Goal: Ask a question: Seek information or help from site administrators or community

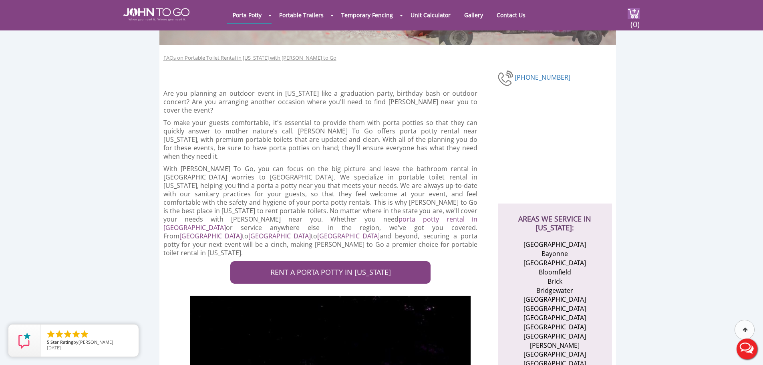
scroll to position [120, 0]
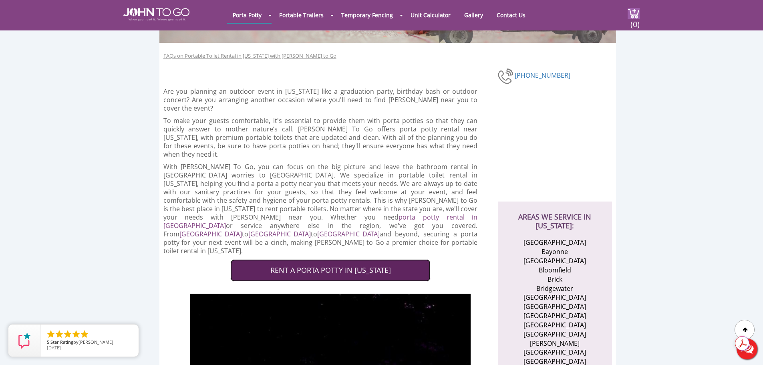
click at [318, 259] on link "RENT A PORTA POTTY IN NEW JERSEY" at bounding box center [330, 270] width 200 height 22
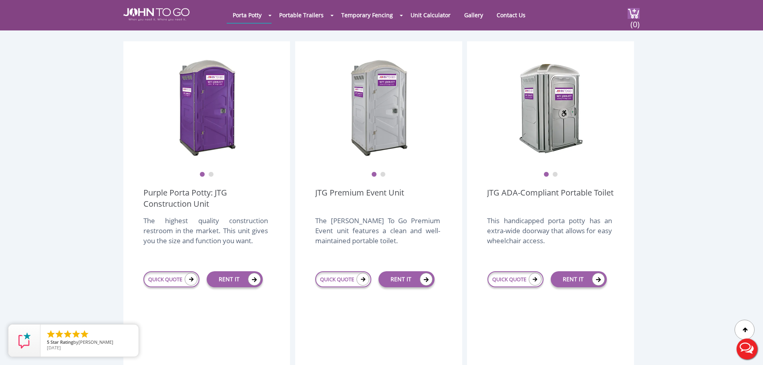
scroll to position [200, 0]
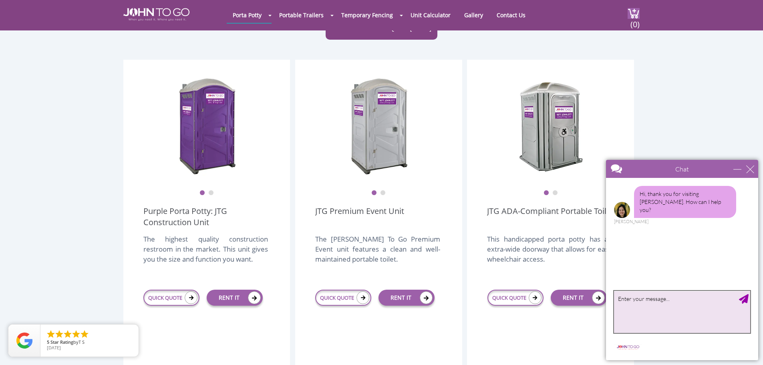
click at [632, 300] on textarea "type your message" at bounding box center [682, 312] width 136 height 42
type textarea "Need a price for a porta potty for a project with a duration of 6 months. What …"
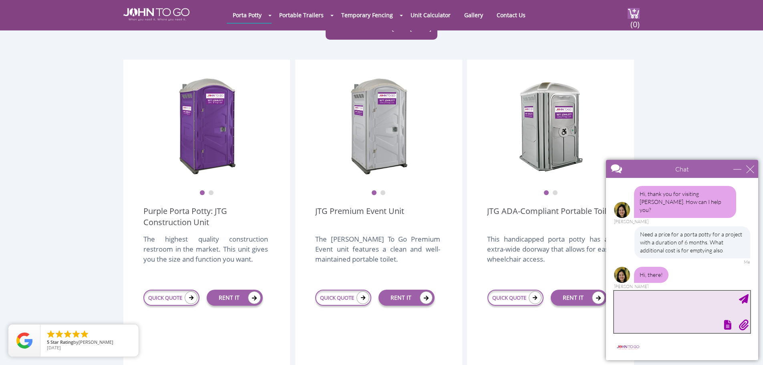
scroll to position [29, 0]
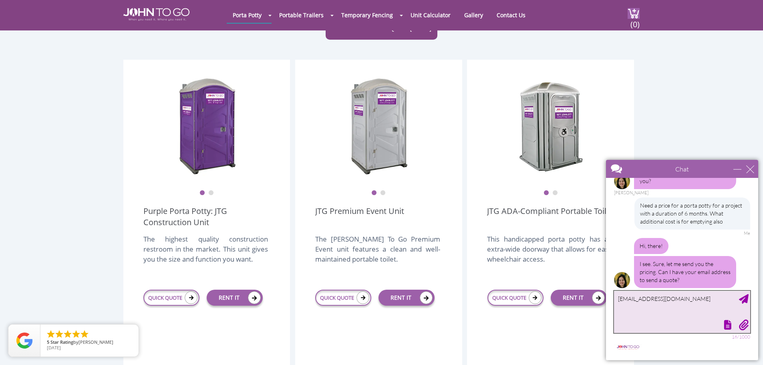
type textarea "[EMAIL_ADDRESS][DOMAIN_NAME]"
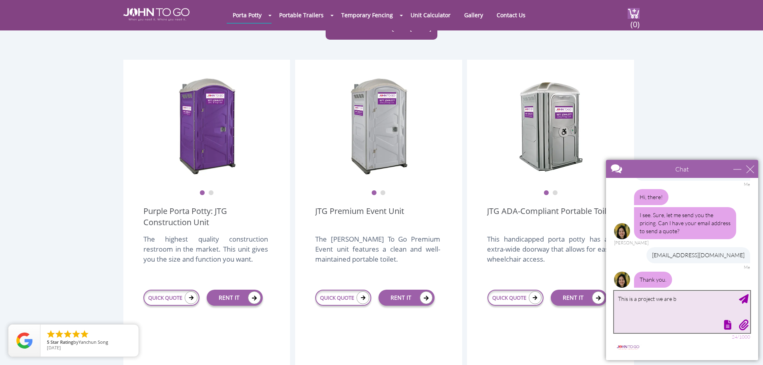
scroll to position [96, 0]
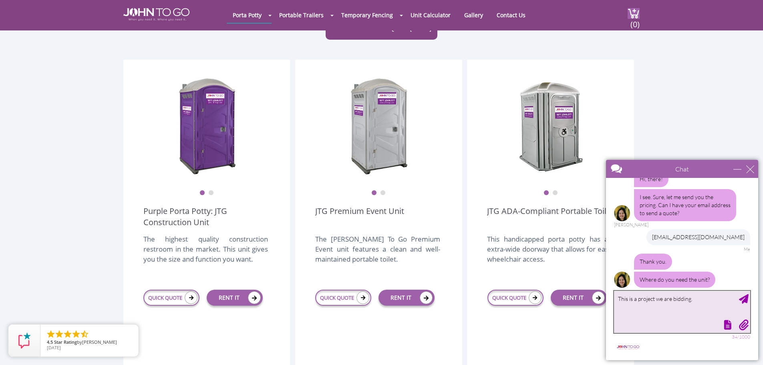
type textarea "This is a project we are bidding."
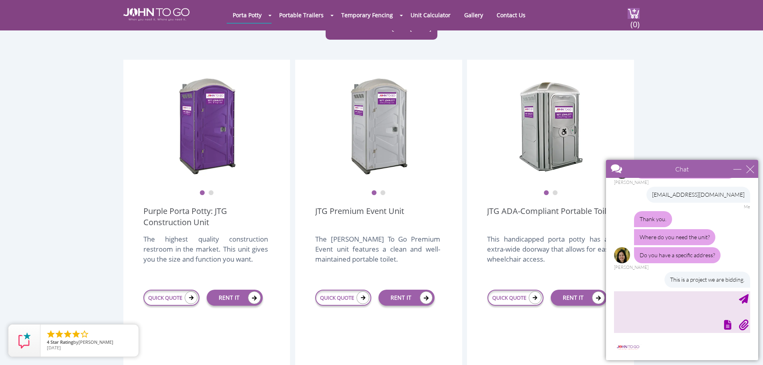
scroll to position [163, 0]
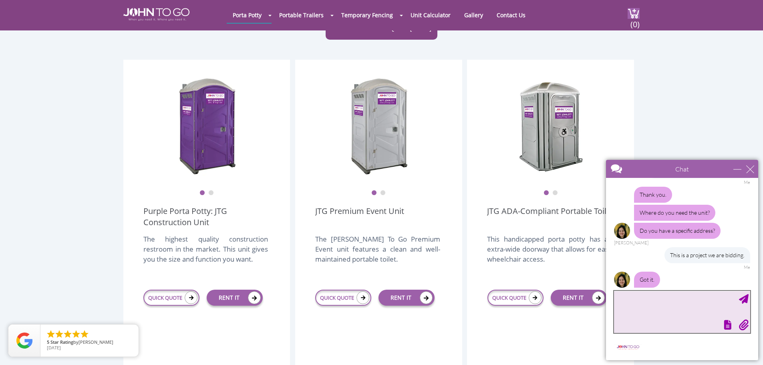
click at [628, 298] on textarea "type your message" at bounding box center [682, 312] width 136 height 42
type textarea "[STREET_ADDRESS][US_STATE]"
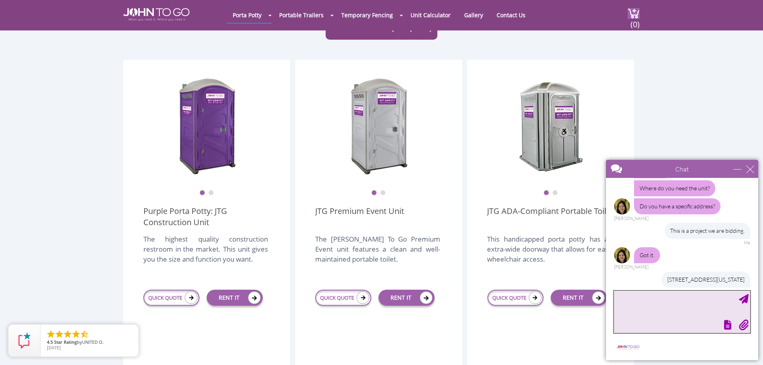
scroll to position [235, 0]
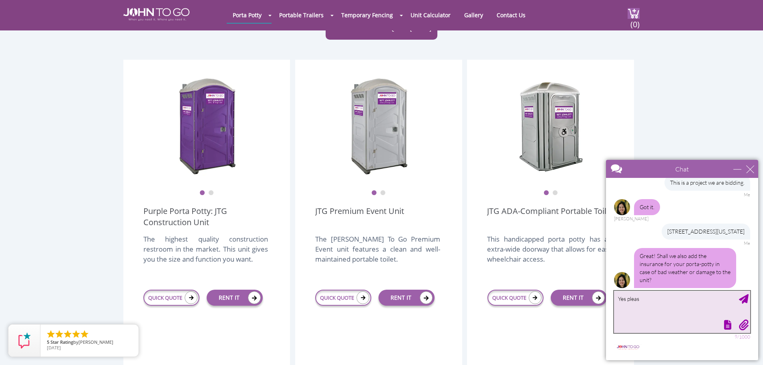
type textarea "Yes please"
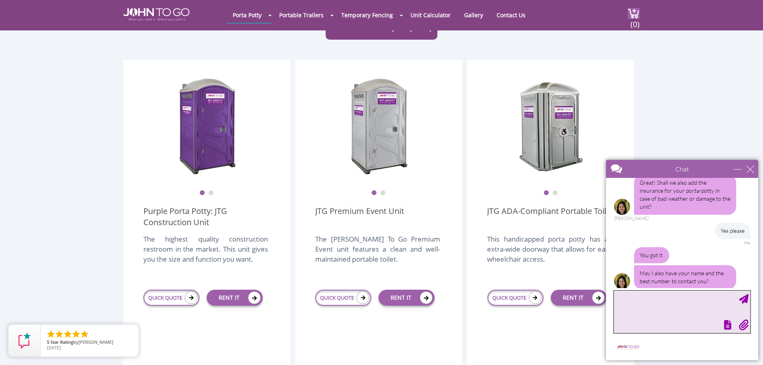
scroll to position [310, 0]
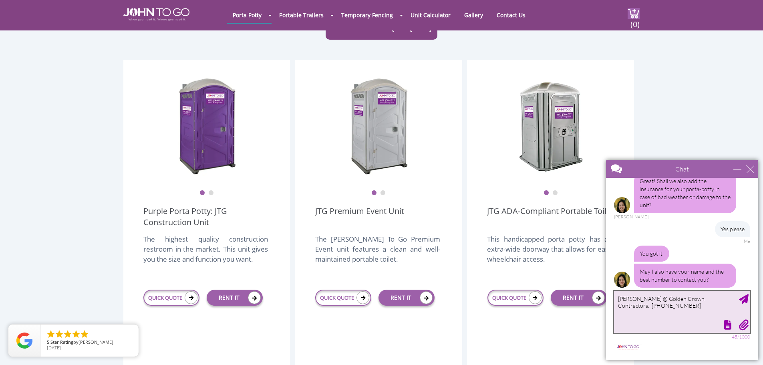
type textarea "[PERSON_NAME] @ Golden Crown Contractors. [PHONE_NUMBER]"
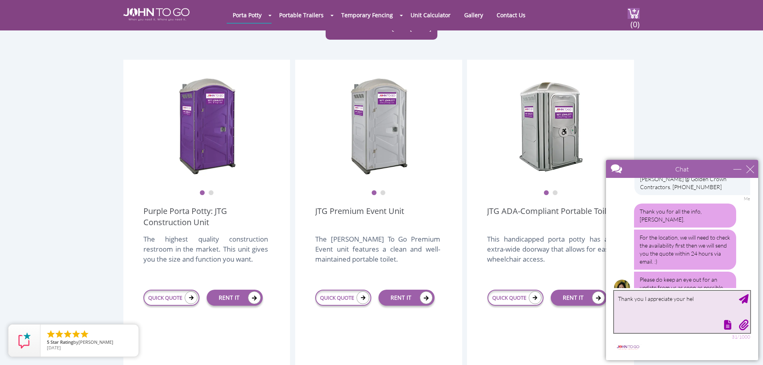
scroll to position [453, 0]
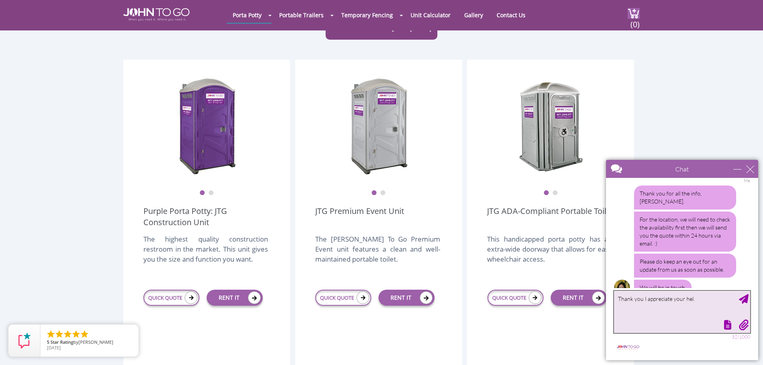
type textarea "Thank you I appreciate your hel."
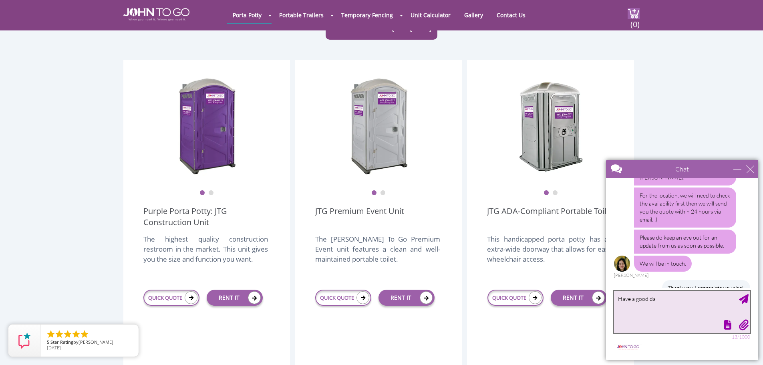
type textarea "Have a good day"
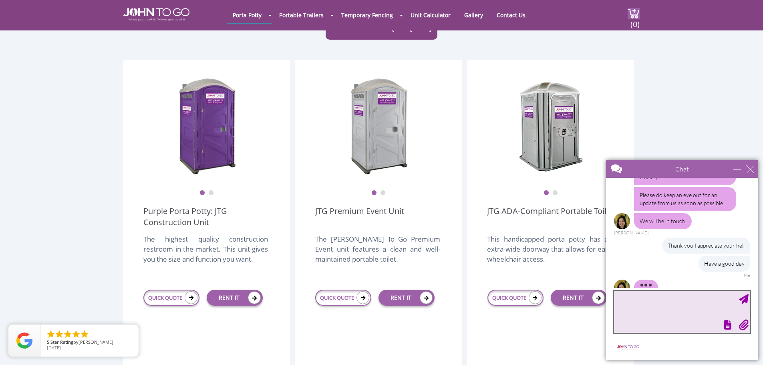
scroll to position [535, 0]
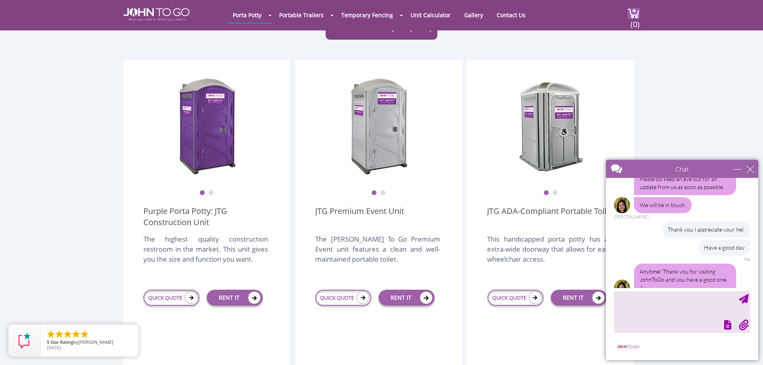
click at [753, 170] on div "close" at bounding box center [750, 169] width 8 height 8
type input "Continue Chat"
type input "End Chat"
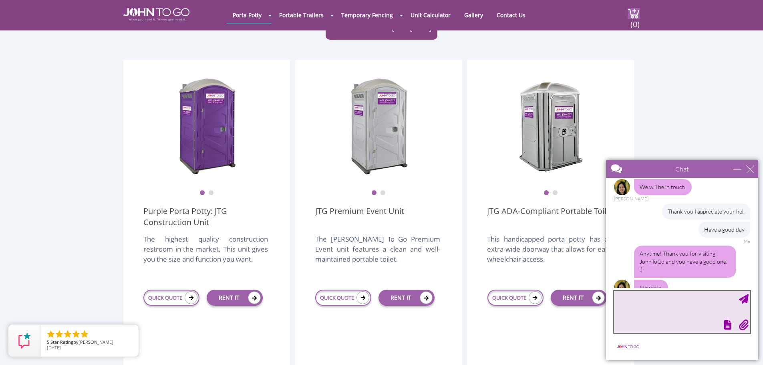
scroll to position [572, 0]
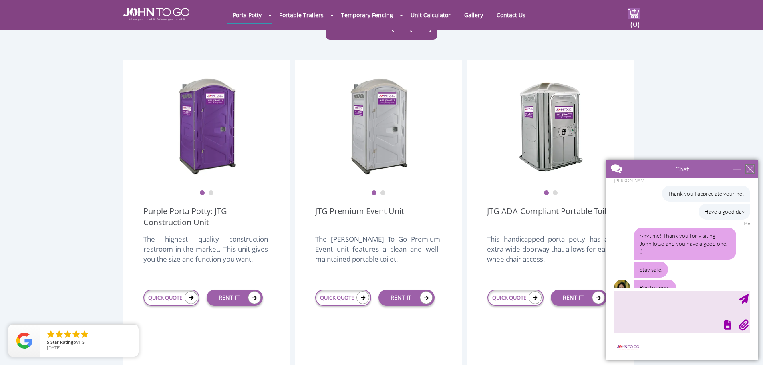
click at [749, 167] on div "close" at bounding box center [750, 169] width 8 height 8
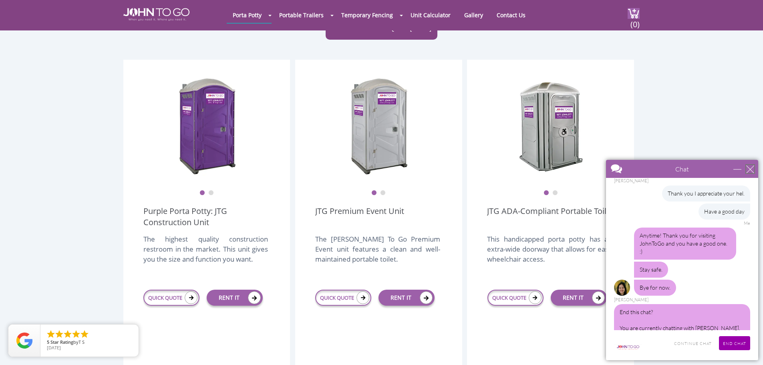
scroll to position [584, 0]
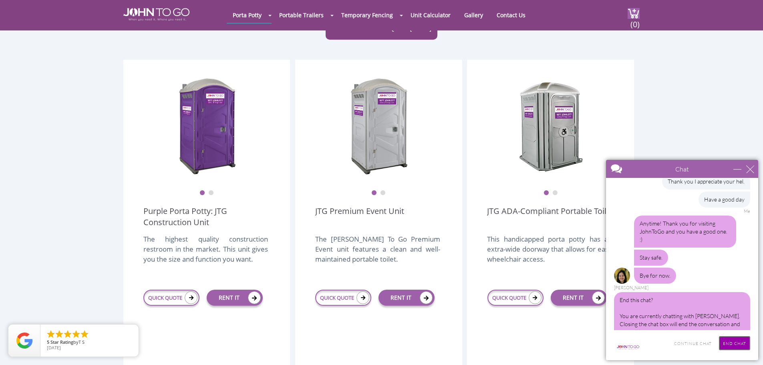
click at [735, 343] on input "End Chat" at bounding box center [734, 343] width 31 height 14
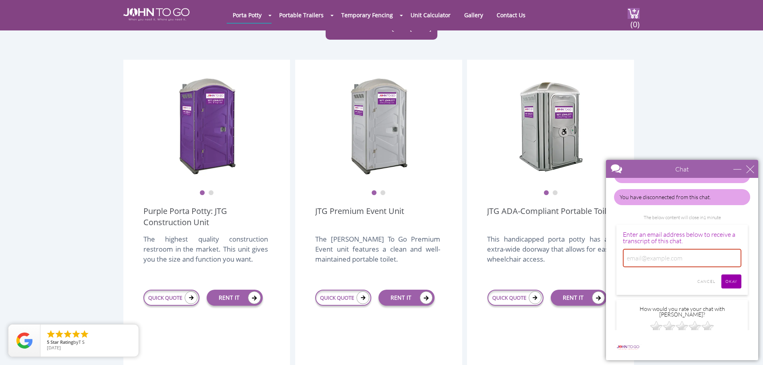
click at [750, 173] on div "Chat" at bounding box center [682, 169] width 152 height 18
